Goal: Transaction & Acquisition: Purchase product/service

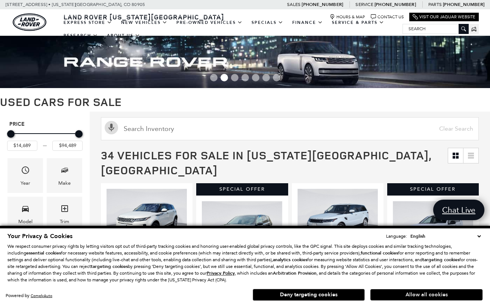
click at [409, 293] on button "Allow all cookies" at bounding box center [426, 294] width 112 height 11
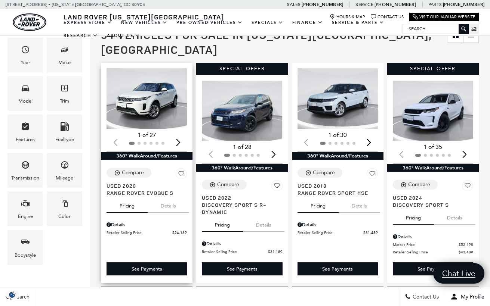
scroll to position [121, 0]
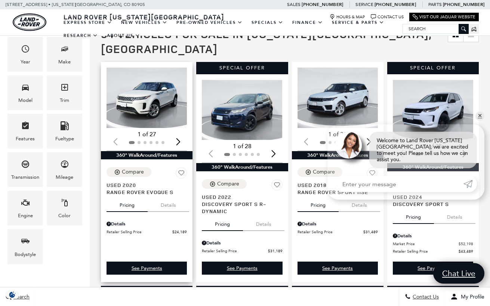
click at [167, 196] on button "Details" at bounding box center [167, 204] width 41 height 16
click at [129, 196] on button "Pricing" at bounding box center [126, 204] width 41 height 16
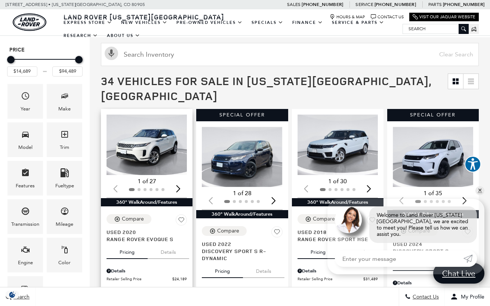
scroll to position [70, 0]
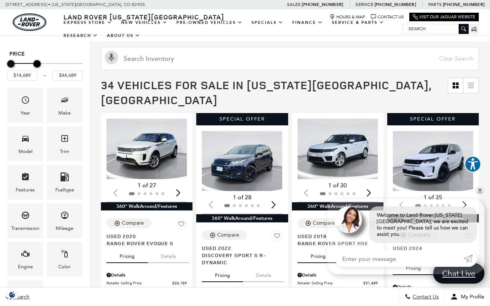
type input "$44,189"
drag, startPoint x: 80, startPoint y: 65, endPoint x: 37, endPoint y: 67, distance: 43.0
click at [37, 67] on div "Maximum Price" at bounding box center [35, 63] width 7 height 7
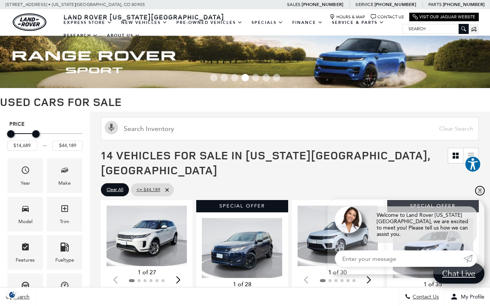
click at [479, 195] on link "✕" at bounding box center [479, 190] width 9 height 9
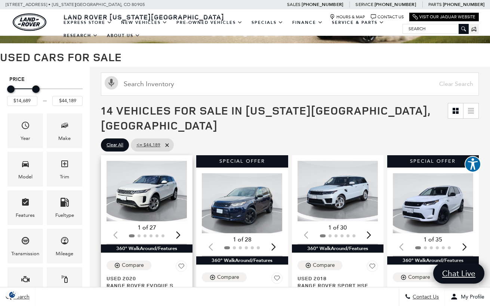
scroll to position [49, 0]
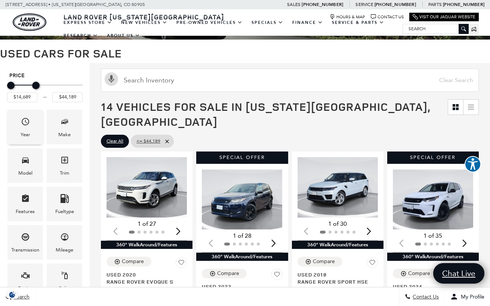
click at [30, 127] on div "Year" at bounding box center [24, 127] width 35 height 35
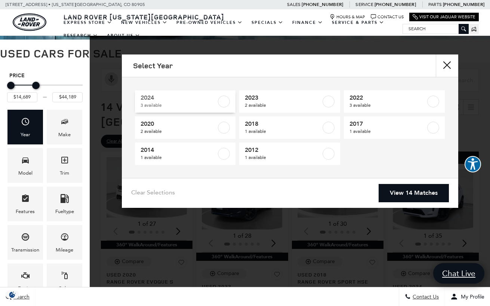
click at [225, 103] on label at bounding box center [224, 102] width 12 height 12
type input "$34,489"
checkbox input "true"
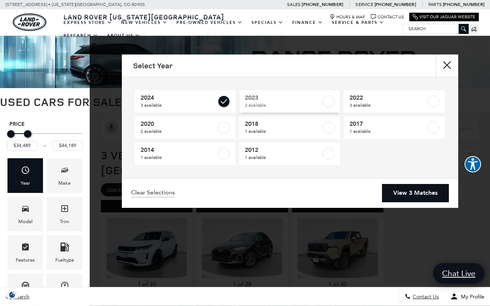
click at [329, 103] on label at bounding box center [328, 102] width 12 height 12
type input "$25,889"
checkbox input "true"
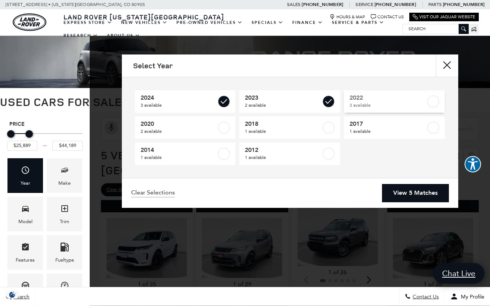
click at [432, 100] on label at bounding box center [433, 102] width 12 height 12
checkbox input "true"
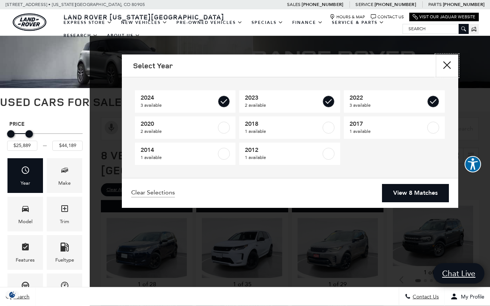
click at [448, 67] on button "Close" at bounding box center [446, 66] width 22 height 22
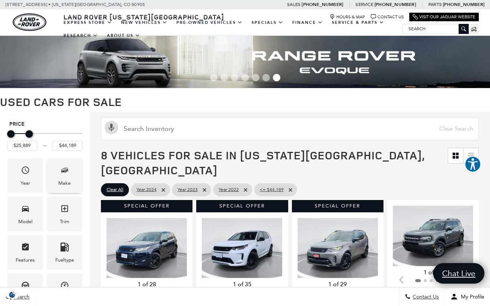
click at [71, 171] on div "Make" at bounding box center [64, 175] width 35 height 35
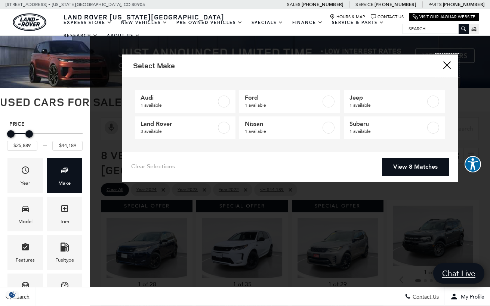
click at [445, 60] on button "Close" at bounding box center [446, 66] width 22 height 22
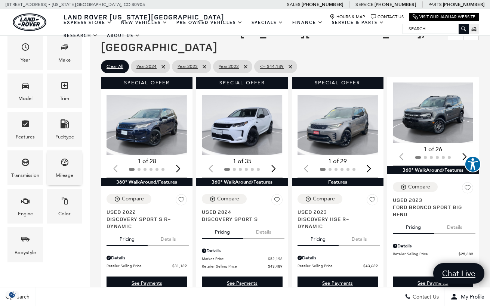
scroll to position [124, 0]
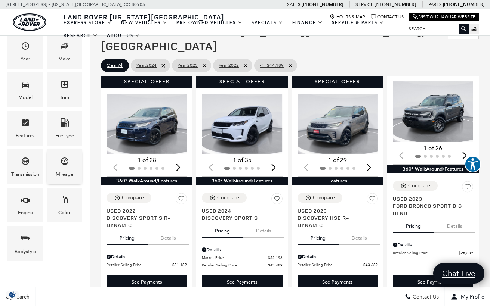
click at [67, 173] on div "Mileage" at bounding box center [65, 174] width 18 height 8
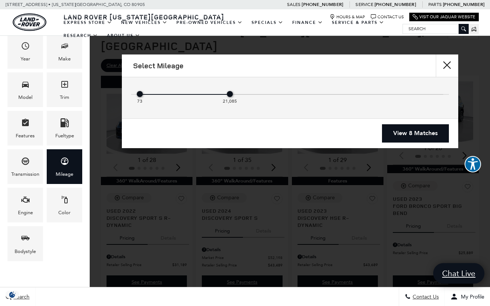
drag, startPoint x: 439, startPoint y: 95, endPoint x: 237, endPoint y: 107, distance: 201.6
click at [237, 107] on div "73 21,085" at bounding box center [290, 97] width 306 height 19
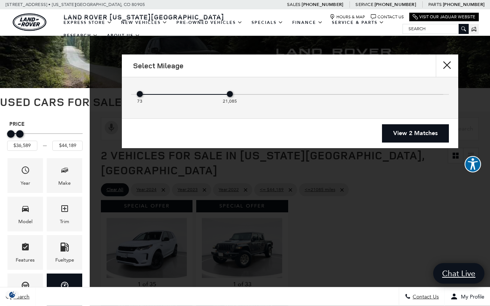
drag, startPoint x: 231, startPoint y: 94, endPoint x: 240, endPoint y: 93, distance: 9.4
click at [240, 93] on div "73 21,085" at bounding box center [290, 95] width 306 height 15
click at [241, 94] on div "Mileage" at bounding box center [335, 94] width 216 height 1
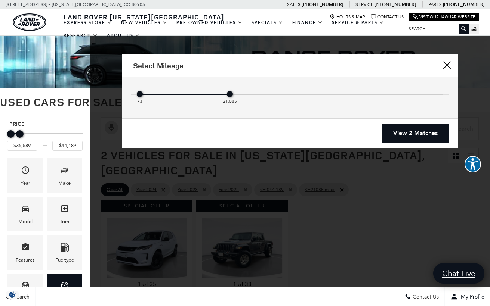
drag, startPoint x: 228, startPoint y: 92, endPoint x: 241, endPoint y: 92, distance: 12.7
click at [241, 92] on div "73 21,085" at bounding box center [290, 95] width 306 height 15
drag, startPoint x: 228, startPoint y: 93, endPoint x: 272, endPoint y: 93, distance: 43.7
click at [272, 93] on div "73 28,089" at bounding box center [290, 95] width 306 height 15
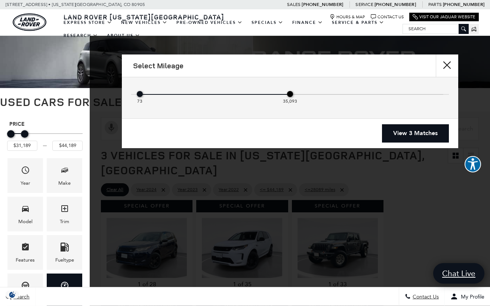
drag, startPoint x: 262, startPoint y: 92, endPoint x: 290, endPoint y: 92, distance: 28.4
click at [290, 92] on div "35,093" at bounding box center [290, 94] width 6 height 6
type input "$25,889"
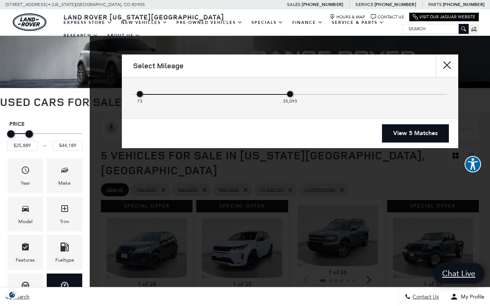
click at [412, 132] on link "View 5 Matches" at bounding box center [415, 133] width 67 height 18
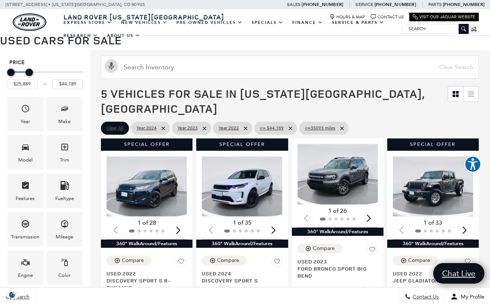
scroll to position [66, 0]
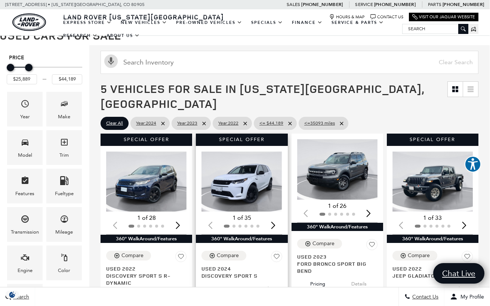
click at [274, 217] on div "Next slide" at bounding box center [273, 225] width 10 height 16
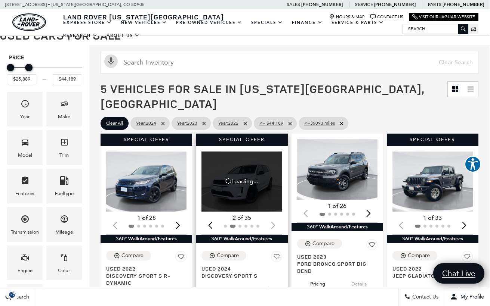
click at [274, 222] on div at bounding box center [241, 226] width 80 height 8
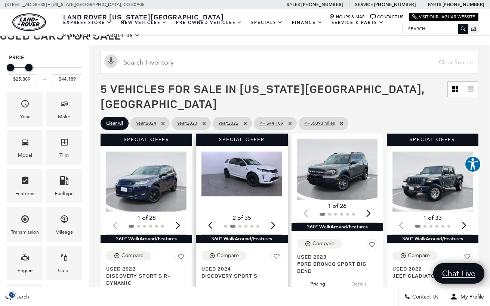
click at [274, 217] on div "Next slide" at bounding box center [273, 225] width 10 height 16
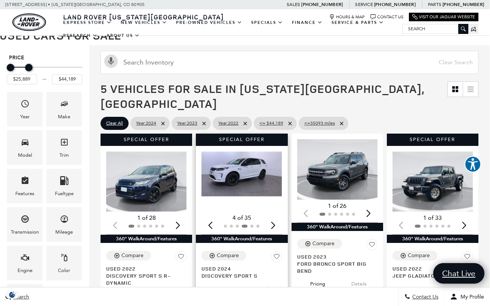
click at [274, 217] on div "Next slide" at bounding box center [273, 225] width 10 height 16
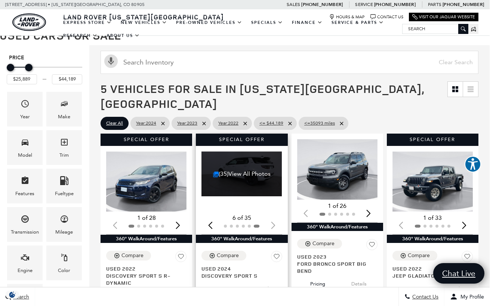
click at [274, 222] on div at bounding box center [241, 226] width 80 height 8
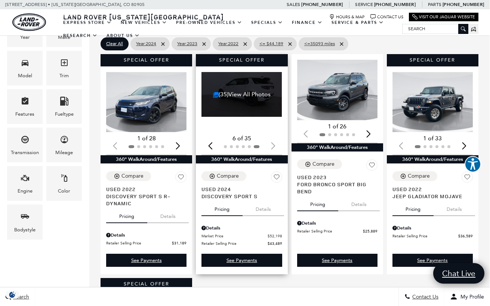
scroll to position [149, 0]
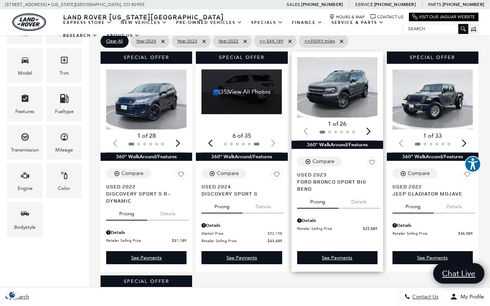
click at [361, 192] on button "Details" at bounding box center [358, 200] width 41 height 16
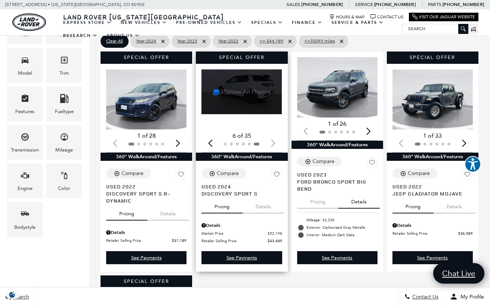
click at [252, 88] on link "(35) View All Photos" at bounding box center [242, 91] width 58 height 7
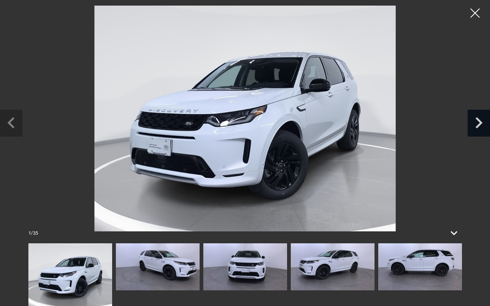
click at [481, 115] on icon "Next slide" at bounding box center [478, 122] width 22 height 24
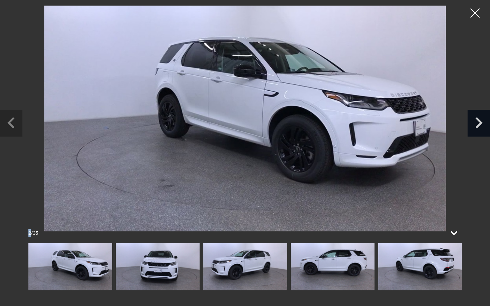
click at [481, 115] on icon "Next slide" at bounding box center [478, 122] width 22 height 24
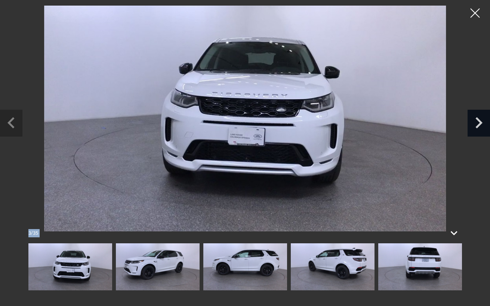
click at [481, 115] on icon "Next slide" at bounding box center [478, 122] width 22 height 24
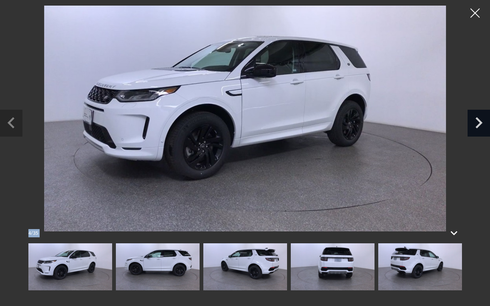
click at [481, 115] on icon "Next slide" at bounding box center [478, 122] width 22 height 24
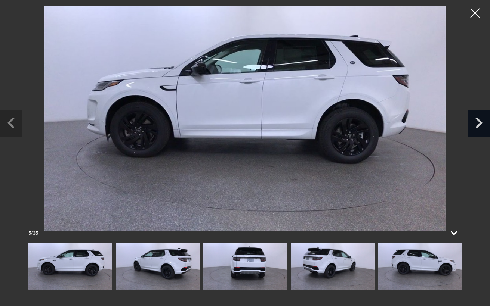
click at [481, 115] on icon "Next slide" at bounding box center [478, 122] width 22 height 24
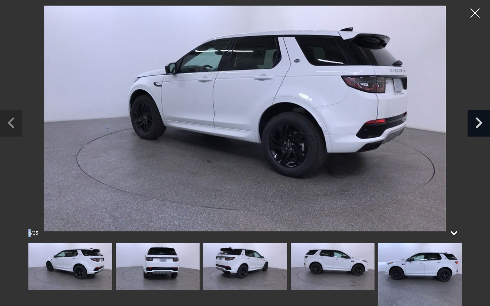
click at [481, 115] on icon "Next slide" at bounding box center [478, 122] width 22 height 24
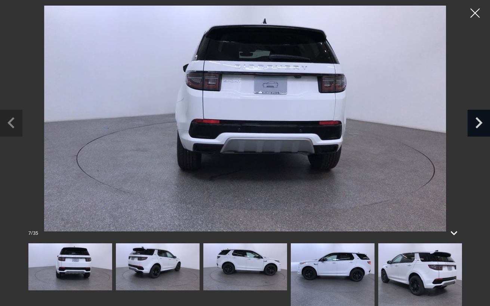
click at [481, 115] on icon "Next slide" at bounding box center [478, 122] width 22 height 24
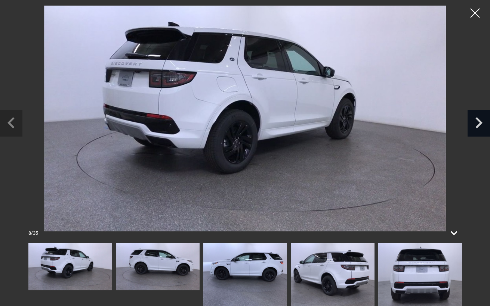
click at [481, 115] on icon "Next slide" at bounding box center [478, 122] width 22 height 24
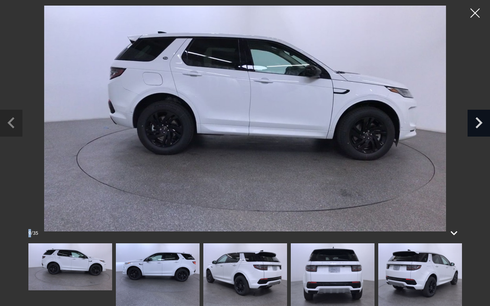
click at [481, 115] on icon "Next slide" at bounding box center [478, 122] width 22 height 24
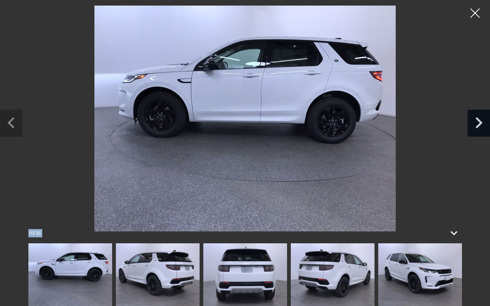
click at [481, 115] on icon "Next slide" at bounding box center [478, 122] width 22 height 24
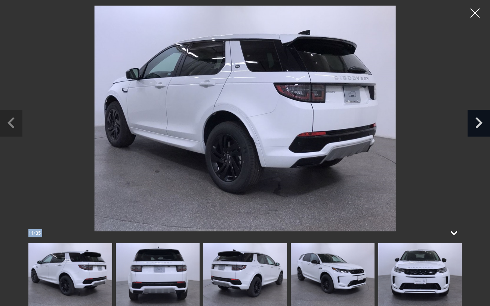
click at [481, 115] on icon "Next slide" at bounding box center [478, 122] width 22 height 24
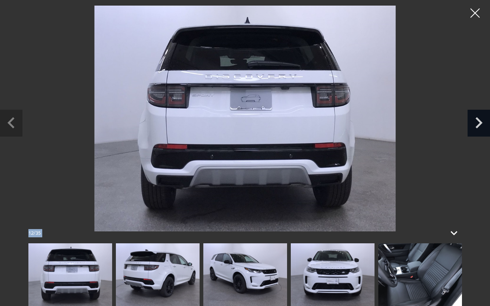
click at [481, 115] on icon "Next slide" at bounding box center [478, 122] width 22 height 24
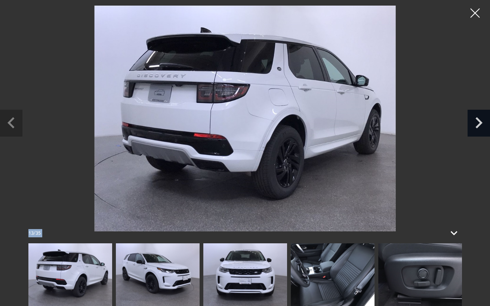
click at [481, 115] on icon "Next slide" at bounding box center [478, 122] width 22 height 24
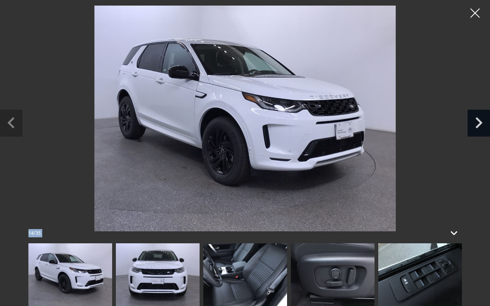
click at [481, 115] on icon "Next slide" at bounding box center [478, 122] width 22 height 24
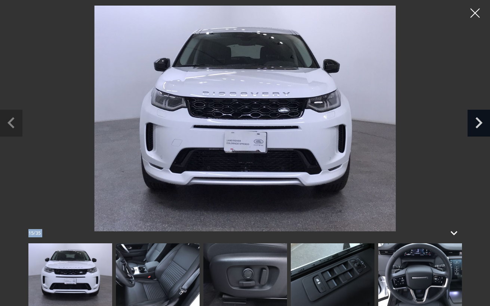
click at [481, 115] on icon "Next slide" at bounding box center [478, 122] width 22 height 24
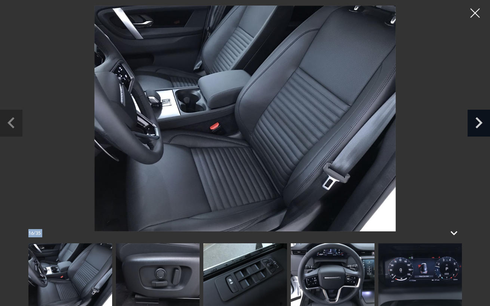
click at [481, 115] on icon "Next slide" at bounding box center [478, 122] width 22 height 24
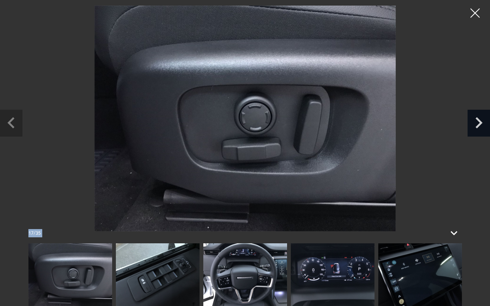
click at [481, 115] on icon "Next slide" at bounding box center [478, 122] width 22 height 24
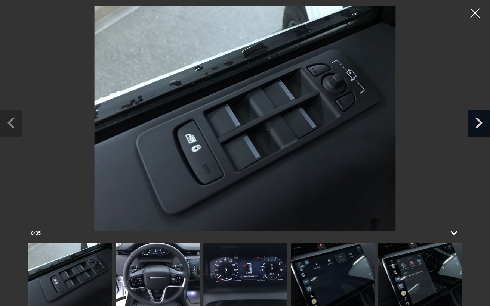
click at [481, 115] on icon "Next slide" at bounding box center [478, 122] width 22 height 24
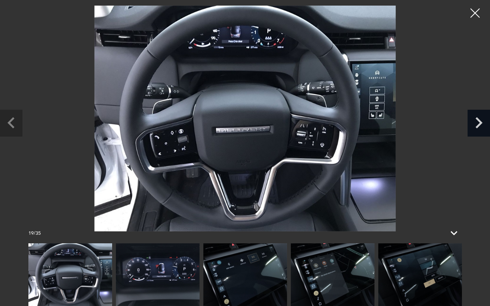
click at [481, 115] on icon "Next slide" at bounding box center [478, 122] width 22 height 24
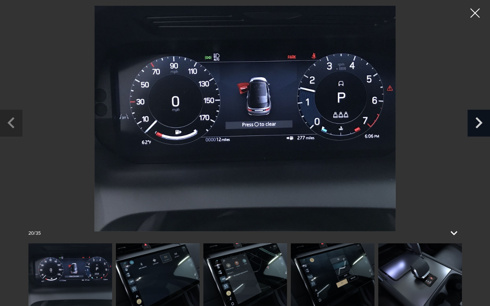
click at [481, 115] on icon "Next slide" at bounding box center [478, 122] width 22 height 24
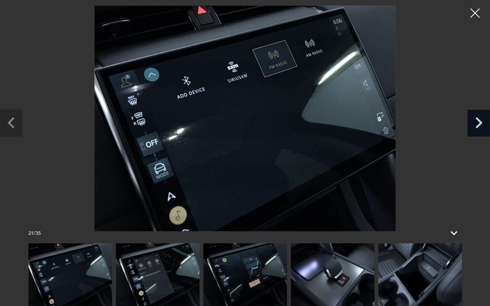
click at [481, 115] on icon "Next slide" at bounding box center [478, 122] width 22 height 24
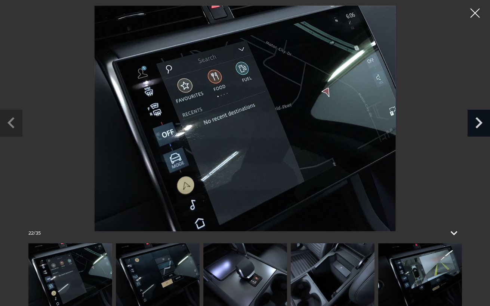
click at [481, 115] on icon "Next slide" at bounding box center [478, 122] width 22 height 24
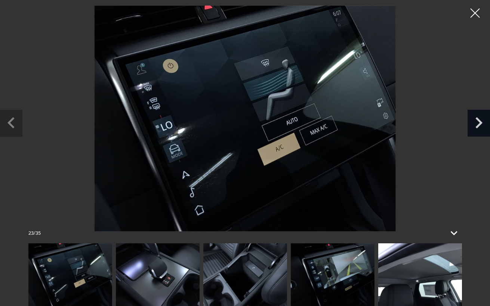
click at [481, 115] on icon "Next slide" at bounding box center [478, 122] width 22 height 24
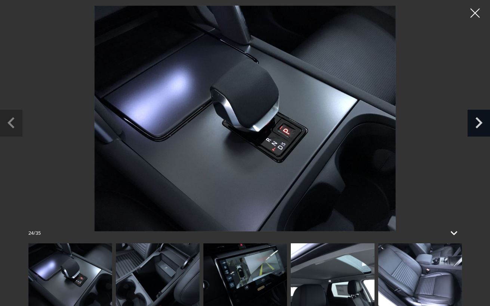
click at [481, 115] on icon "Next slide" at bounding box center [478, 122] width 22 height 24
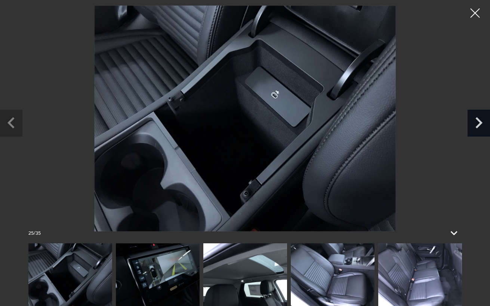
click at [481, 115] on icon "Next slide" at bounding box center [478, 122] width 22 height 24
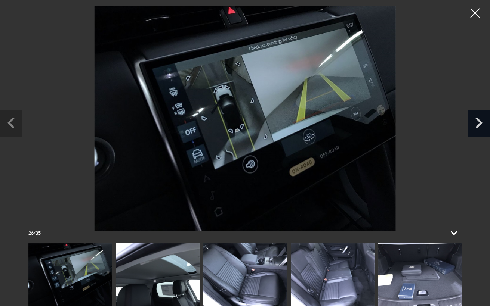
click at [481, 115] on icon "Next slide" at bounding box center [478, 122] width 22 height 24
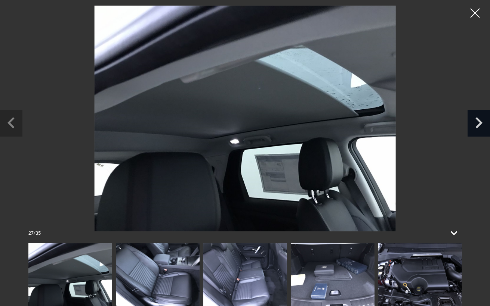
click at [481, 115] on icon "Next slide" at bounding box center [478, 122] width 22 height 24
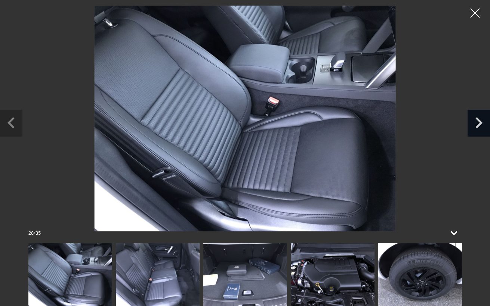
click at [481, 115] on icon "Next slide" at bounding box center [478, 122] width 22 height 24
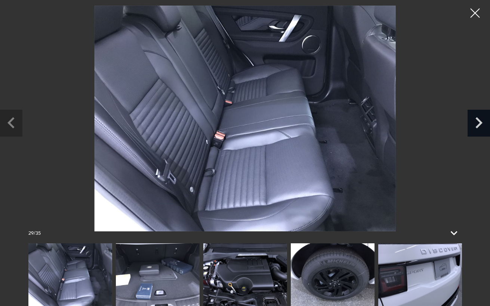
click at [481, 115] on icon "Next slide" at bounding box center [478, 122] width 22 height 24
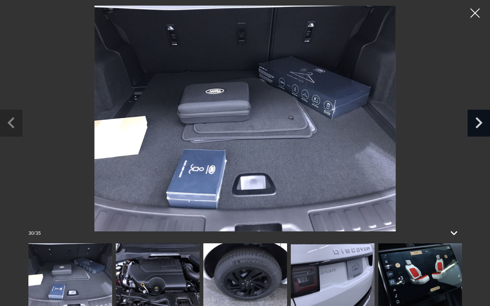
click at [481, 115] on icon "Next slide" at bounding box center [478, 122] width 22 height 24
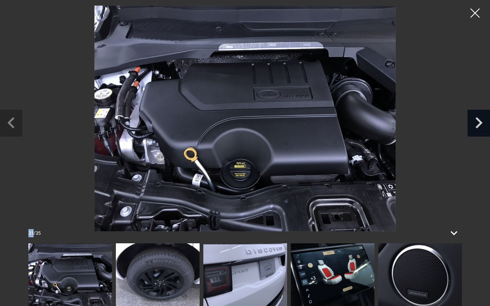
click at [481, 115] on icon "Next slide" at bounding box center [478, 122] width 22 height 24
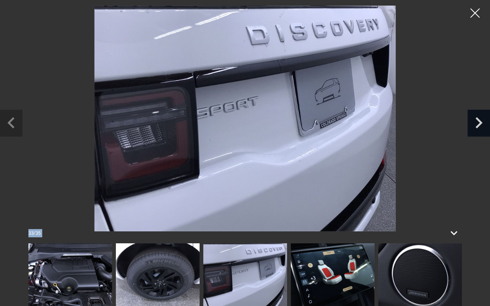
click at [481, 115] on icon "Next slide" at bounding box center [478, 122] width 22 height 24
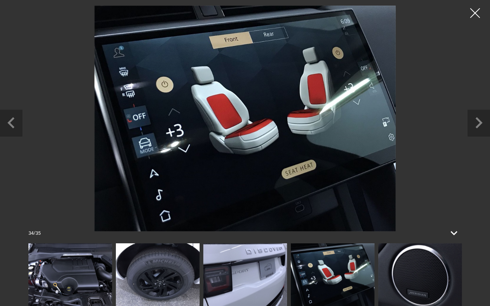
click at [471, 12] on div at bounding box center [475, 13] width 20 height 20
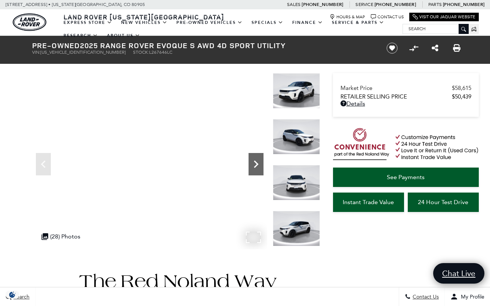
click at [258, 170] on icon "Next" at bounding box center [255, 164] width 15 height 15
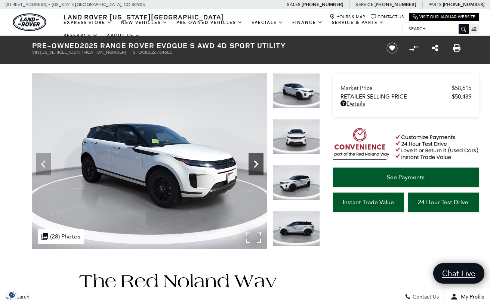
click at [258, 170] on icon "Next" at bounding box center [255, 164] width 15 height 15
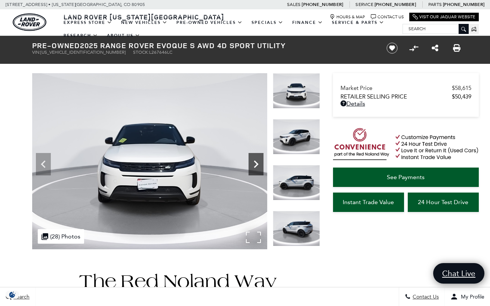
click at [258, 170] on icon "Next" at bounding box center [255, 164] width 15 height 15
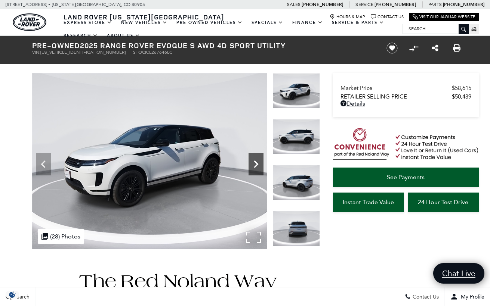
click at [258, 170] on icon "Next" at bounding box center [255, 164] width 15 height 15
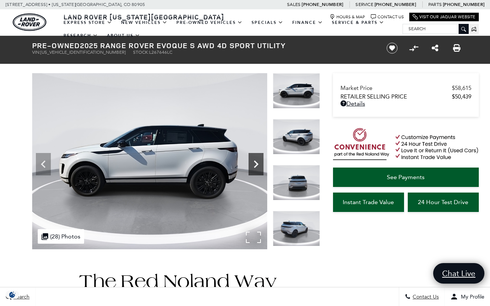
click at [258, 170] on icon "Next" at bounding box center [255, 164] width 15 height 15
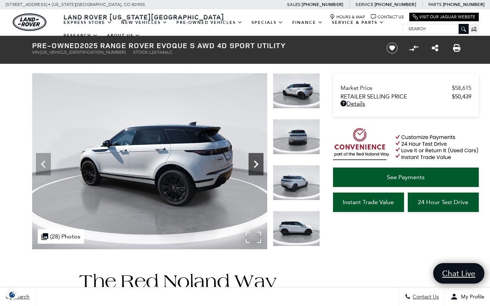
click at [258, 170] on icon "Next" at bounding box center [255, 164] width 15 height 15
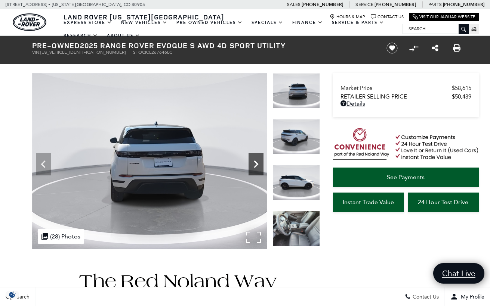
click at [258, 170] on icon "Next" at bounding box center [255, 164] width 15 height 15
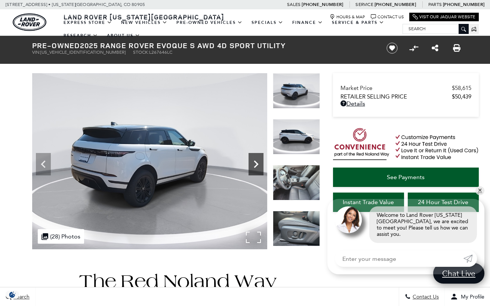
click at [258, 170] on icon "Next" at bounding box center [255, 164] width 15 height 15
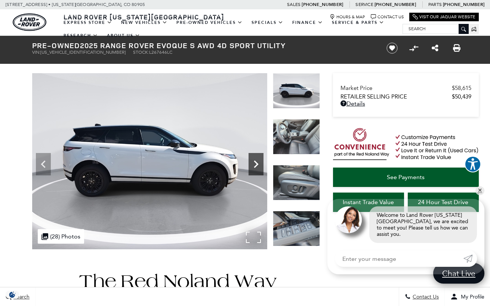
click at [258, 170] on icon "Next" at bounding box center [255, 164] width 15 height 15
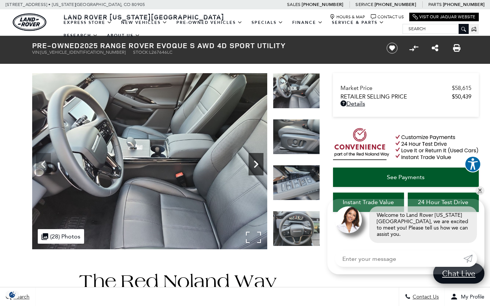
click at [258, 170] on icon "Next" at bounding box center [255, 164] width 15 height 15
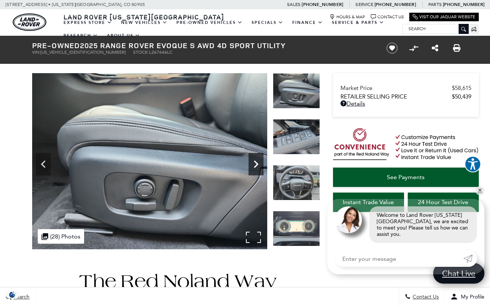
click at [258, 170] on icon "Next" at bounding box center [255, 164] width 15 height 15
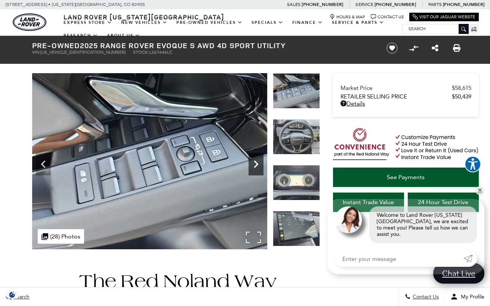
click at [258, 170] on icon "Next" at bounding box center [255, 164] width 15 height 15
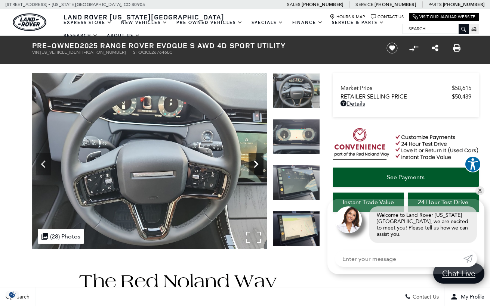
click at [258, 170] on icon "Next" at bounding box center [255, 164] width 15 height 15
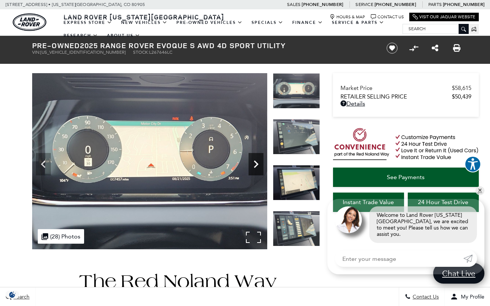
click at [258, 170] on icon "Next" at bounding box center [255, 164] width 15 height 15
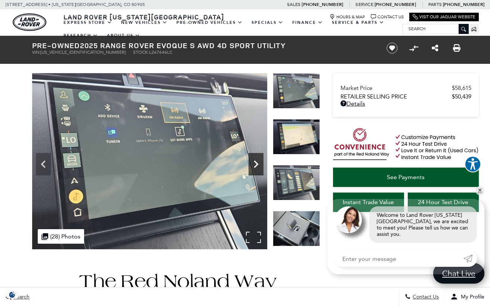
click at [258, 170] on icon "Next" at bounding box center [255, 164] width 15 height 15
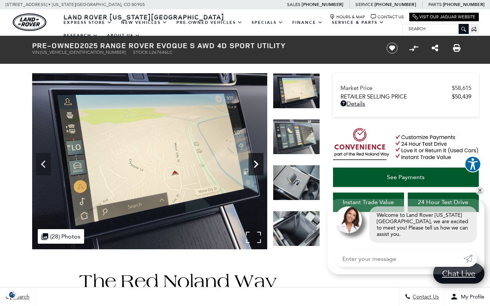
click at [258, 168] on icon "Next" at bounding box center [255, 164] width 15 height 15
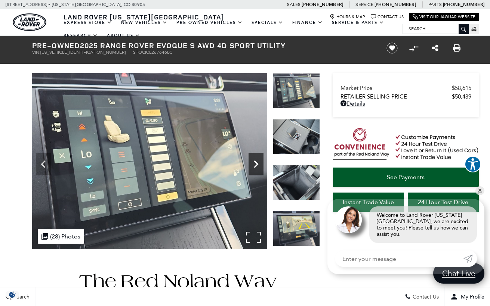
click at [258, 168] on icon "Next" at bounding box center [255, 164] width 15 height 15
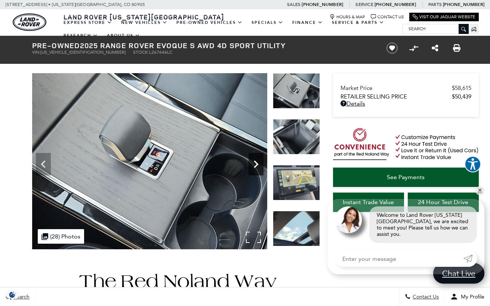
click at [258, 168] on icon "Next" at bounding box center [255, 164] width 15 height 15
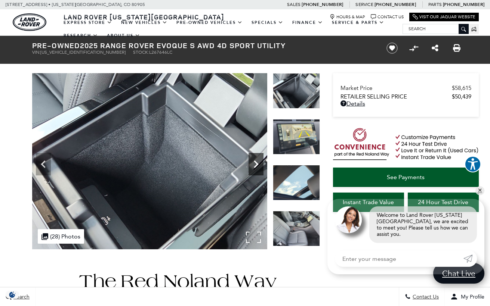
click at [258, 168] on icon "Next" at bounding box center [255, 164] width 15 height 15
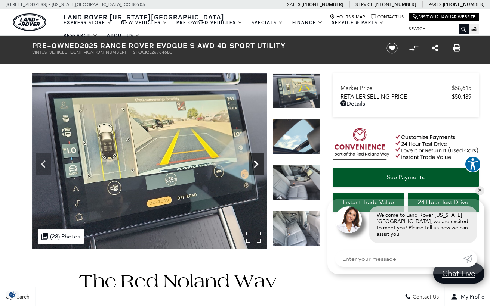
click at [258, 168] on icon "Next" at bounding box center [255, 164] width 15 height 15
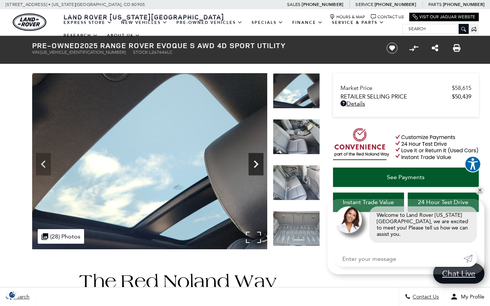
click at [258, 168] on icon "Next" at bounding box center [255, 164] width 15 height 15
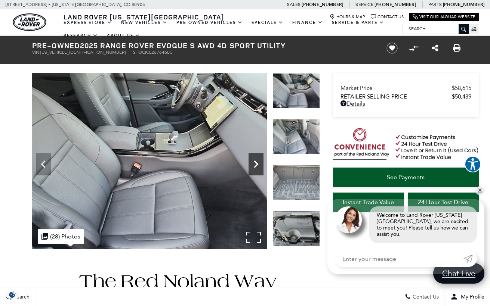
click at [258, 168] on icon "Next" at bounding box center [255, 164] width 15 height 15
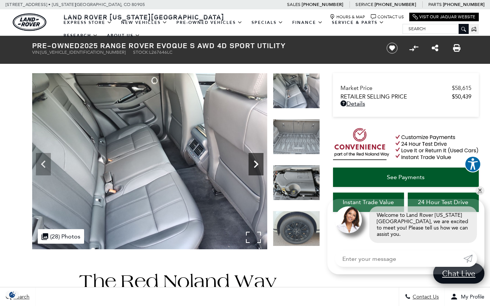
click at [258, 168] on icon "Next" at bounding box center [255, 164] width 15 height 15
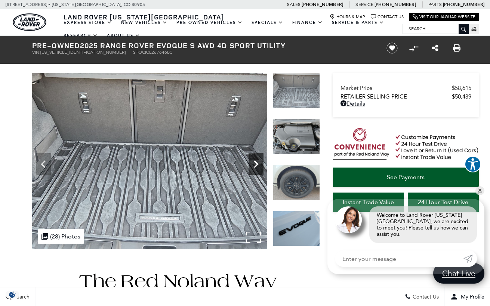
click at [258, 168] on icon "Next" at bounding box center [255, 164] width 15 height 15
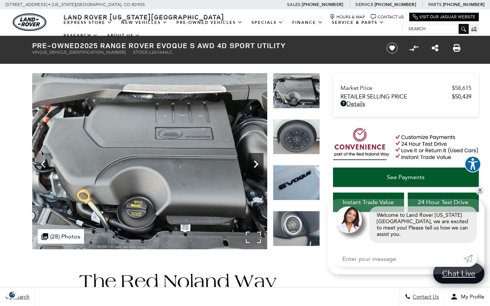
click at [258, 168] on icon "Next" at bounding box center [255, 164] width 15 height 15
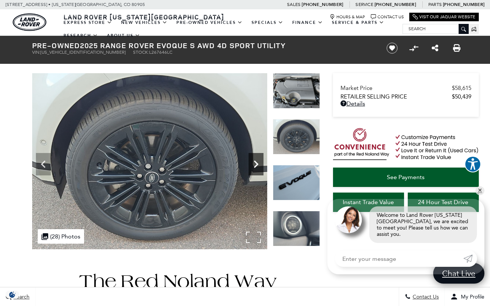
click at [258, 168] on icon "Next" at bounding box center [255, 164] width 15 height 15
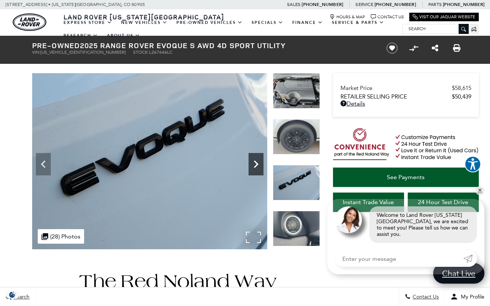
click at [258, 168] on icon "Next" at bounding box center [255, 164] width 15 height 15
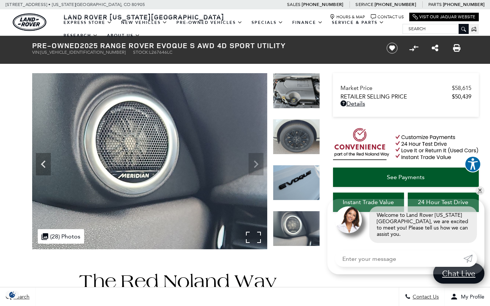
click at [258, 168] on img at bounding box center [149, 161] width 235 height 176
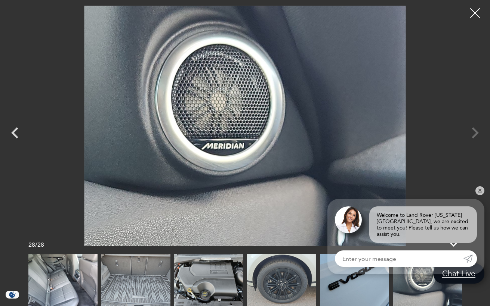
click at [473, 12] on div at bounding box center [475, 13] width 20 height 20
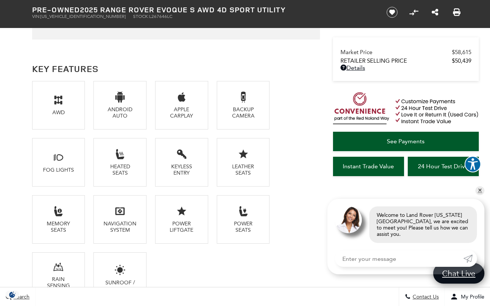
scroll to position [543, 0]
